Goal: Information Seeking & Learning: Find specific fact

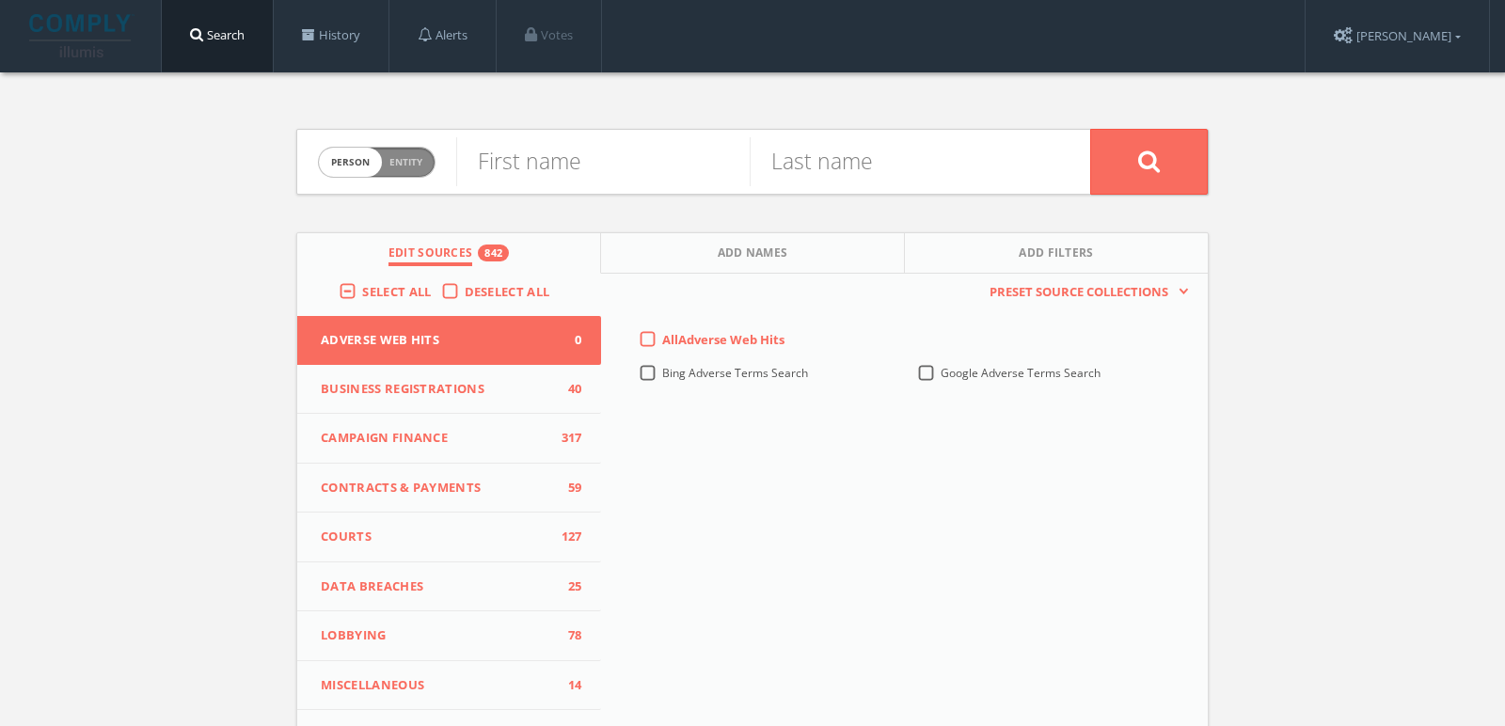
click at [375, 167] on span "person" at bounding box center [350, 162] width 63 height 29
checkbox input "true"
click at [632, 174] on input "text" at bounding box center [773, 161] width 634 height 49
paste input "unclewrighty"
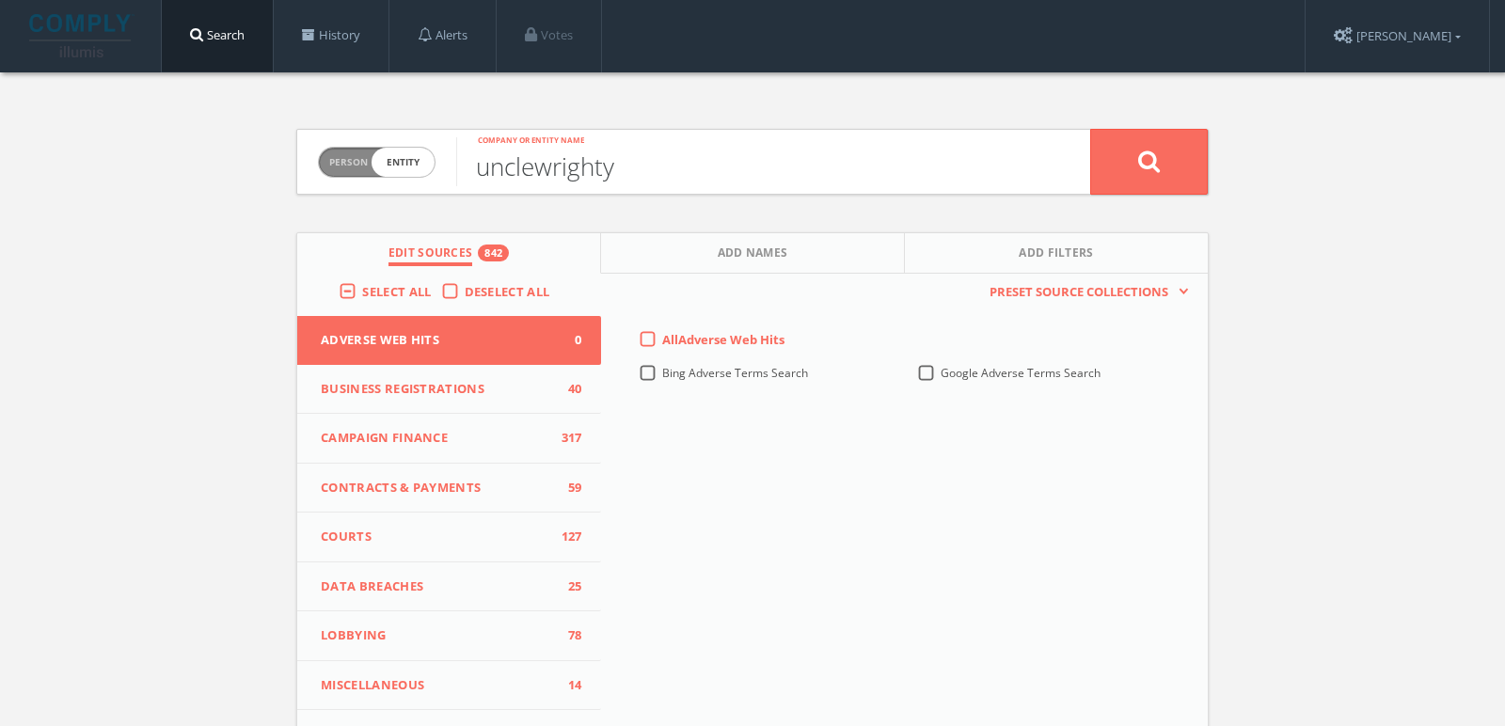
click at [539, 170] on input "unclewrighty" at bounding box center [773, 161] width 634 height 49
type input "uncle wrighty"
click at [339, 285] on div "Select All" at bounding box center [390, 291] width 102 height 17
click at [362, 285] on label "Select All" at bounding box center [401, 292] width 78 height 19
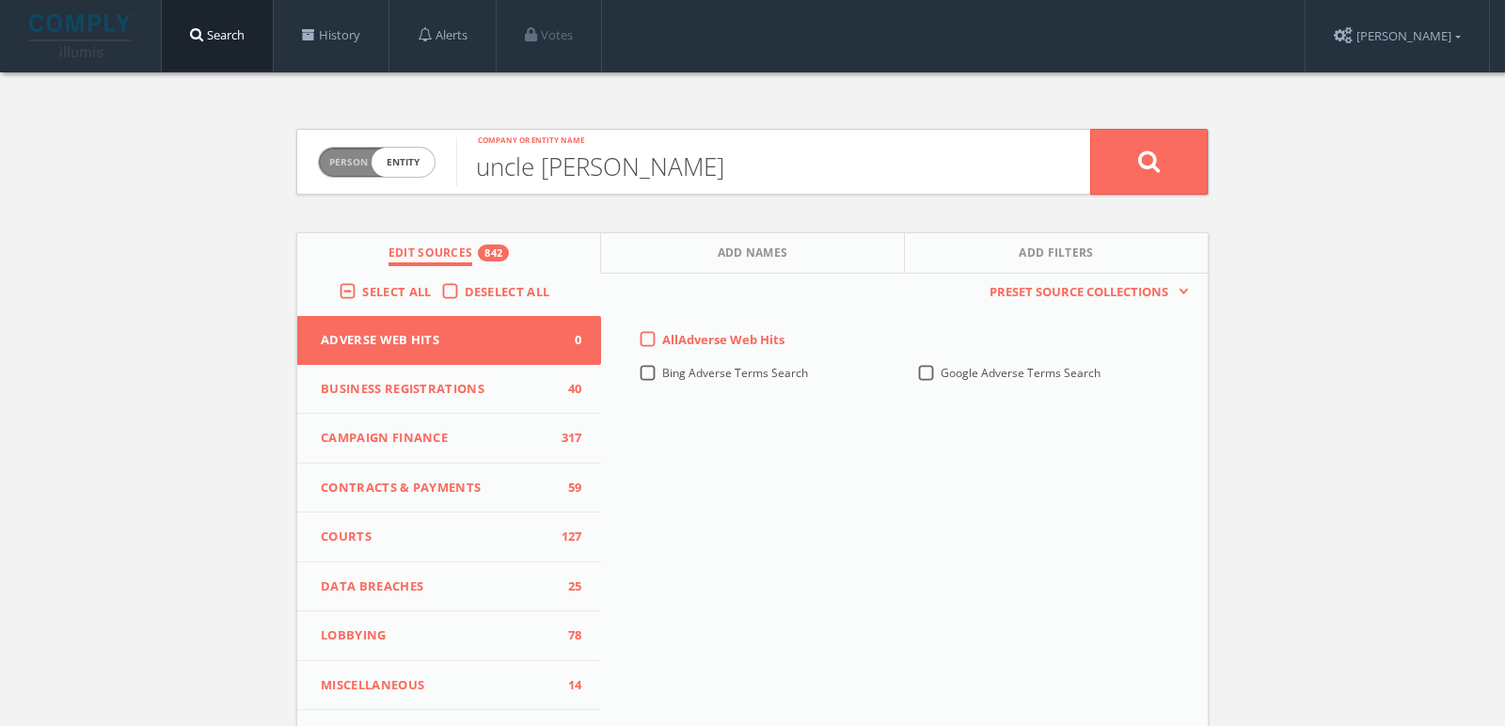
click at [0, 0] on input "Select All" at bounding box center [0, 0] width 0 height 0
click at [362, 285] on label "Select All" at bounding box center [401, 292] width 78 height 19
click at [0, 0] on input "Select All" at bounding box center [0, 0] width 0 height 0
click at [1153, 185] on button at bounding box center [1150, 162] width 118 height 66
click at [364, 134] on div "Person Entity person" at bounding box center [377, 163] width 118 height 66
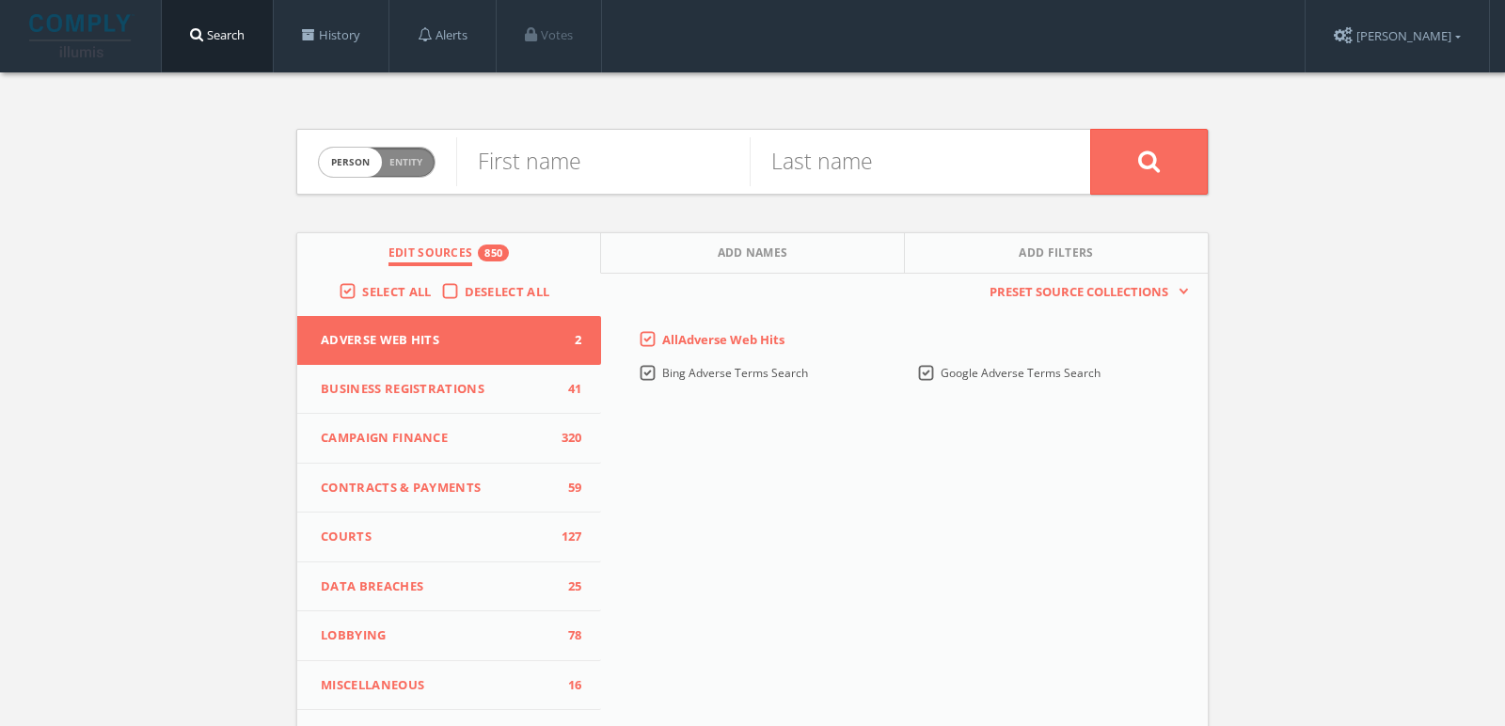
click at [377, 159] on span "person" at bounding box center [350, 162] width 63 height 29
checkbox input "true"
click at [483, 158] on input "text" at bounding box center [773, 161] width 634 height 49
type input "crossways podcast"
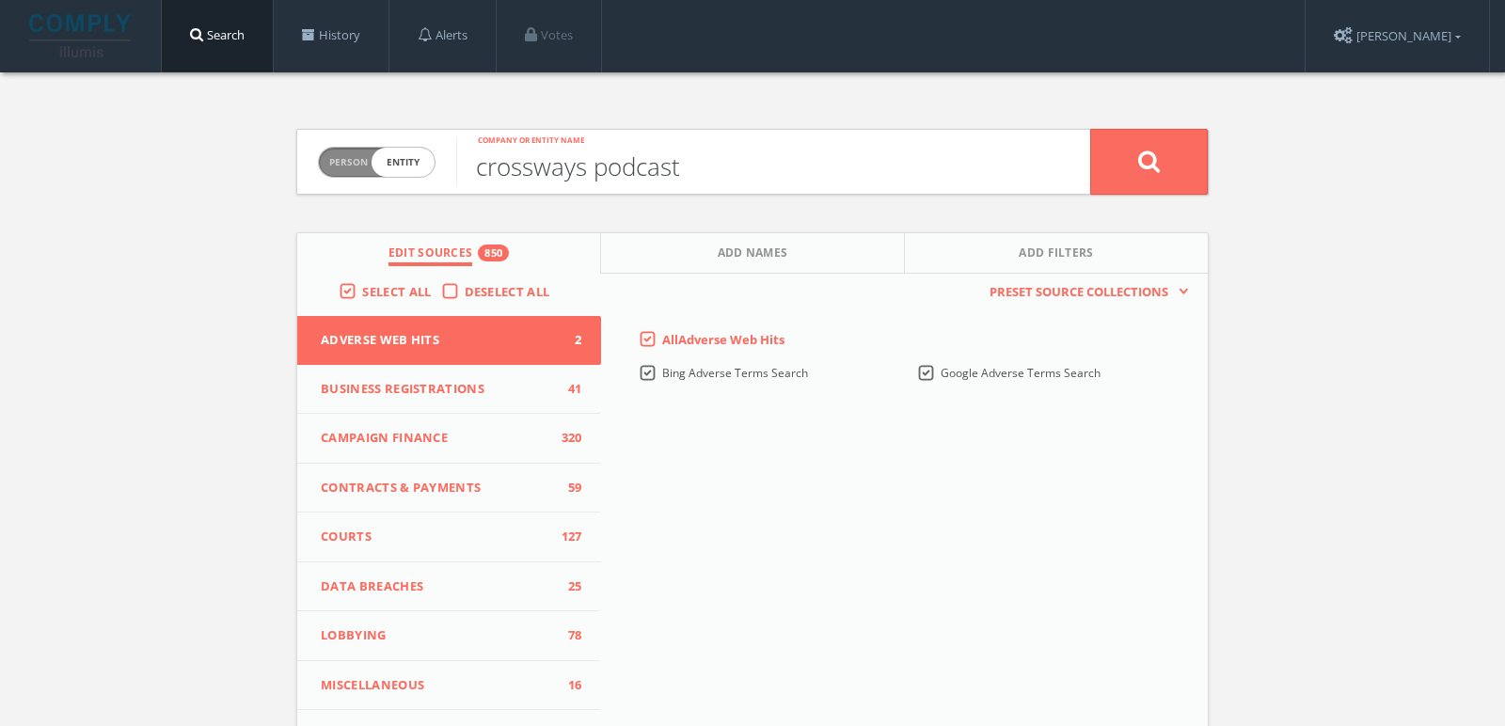
click at [1091, 129] on button at bounding box center [1150, 162] width 118 height 66
click at [358, 167] on span "person" at bounding box center [350, 162] width 63 height 29
checkbox input "true"
click at [581, 171] on input "text" at bounding box center [773, 161] width 634 height 49
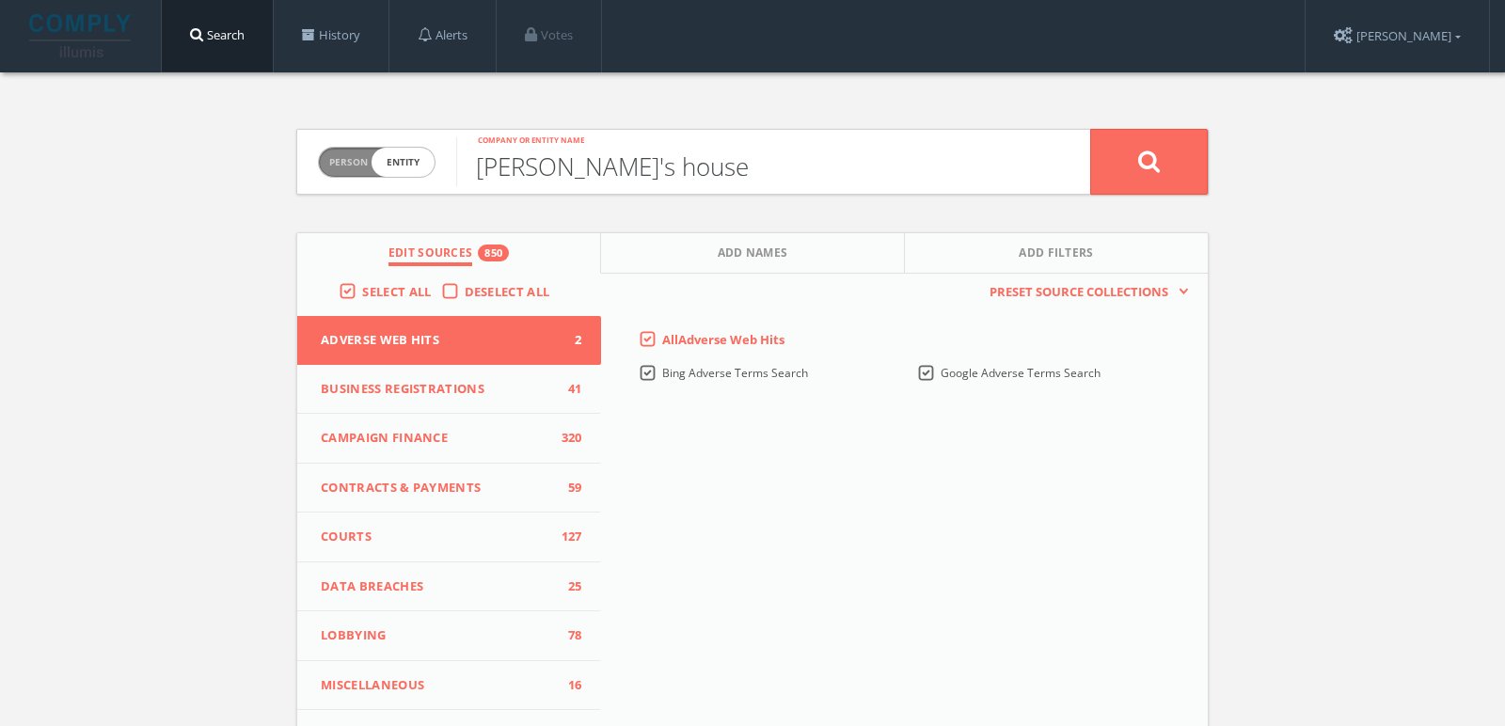
type input "wrighty's house"
click at [1091, 129] on button at bounding box center [1150, 162] width 118 height 66
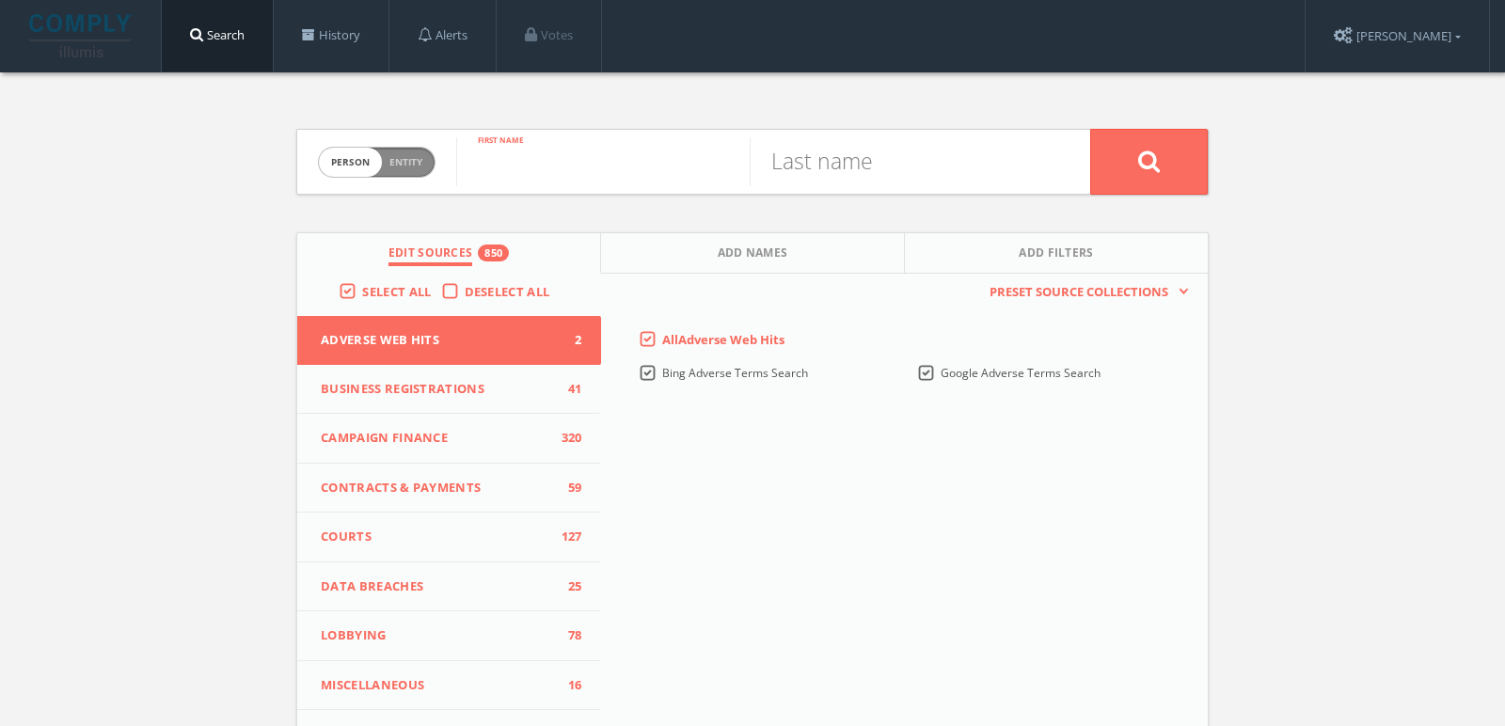
click at [503, 157] on input "text" at bounding box center [603, 161] width 294 height 49
click at [395, 155] on span "Entity" at bounding box center [406, 162] width 33 height 14
checkbox input "true"
click at [605, 163] on input "text" at bounding box center [773, 161] width 634 height 49
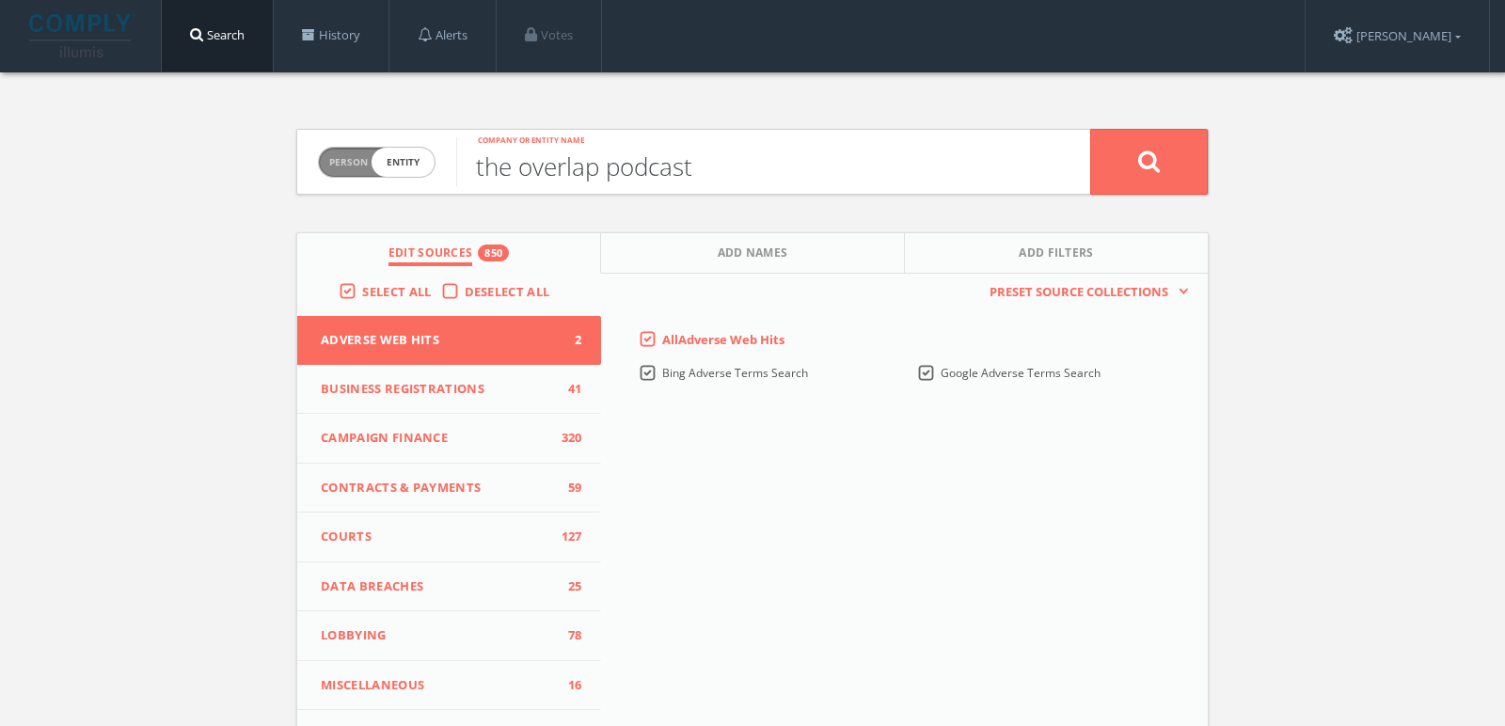
type input "the overlap podcast"
click at [1091, 129] on button at bounding box center [1150, 162] width 118 height 66
